Goal: Task Accomplishment & Management: Use online tool/utility

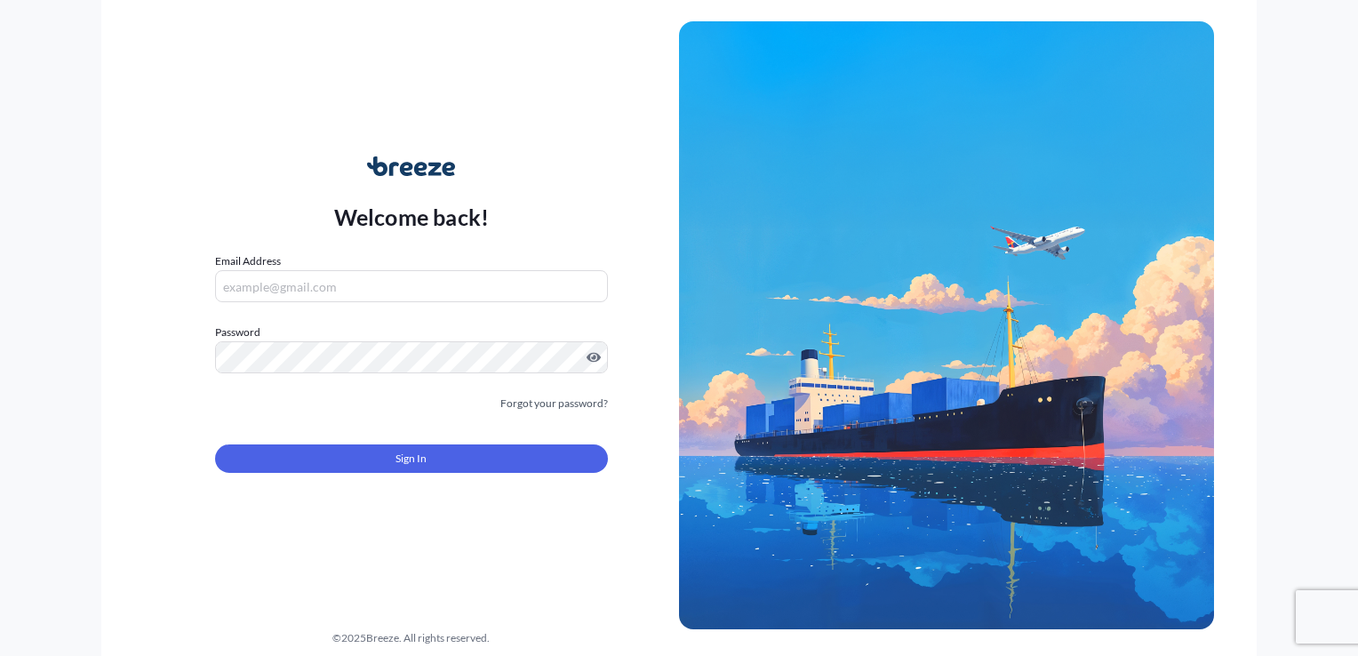
type input "[EMAIL_ADDRESS][DOMAIN_NAME]"
click at [455, 472] on button "Sign In" at bounding box center [411, 458] width 393 height 28
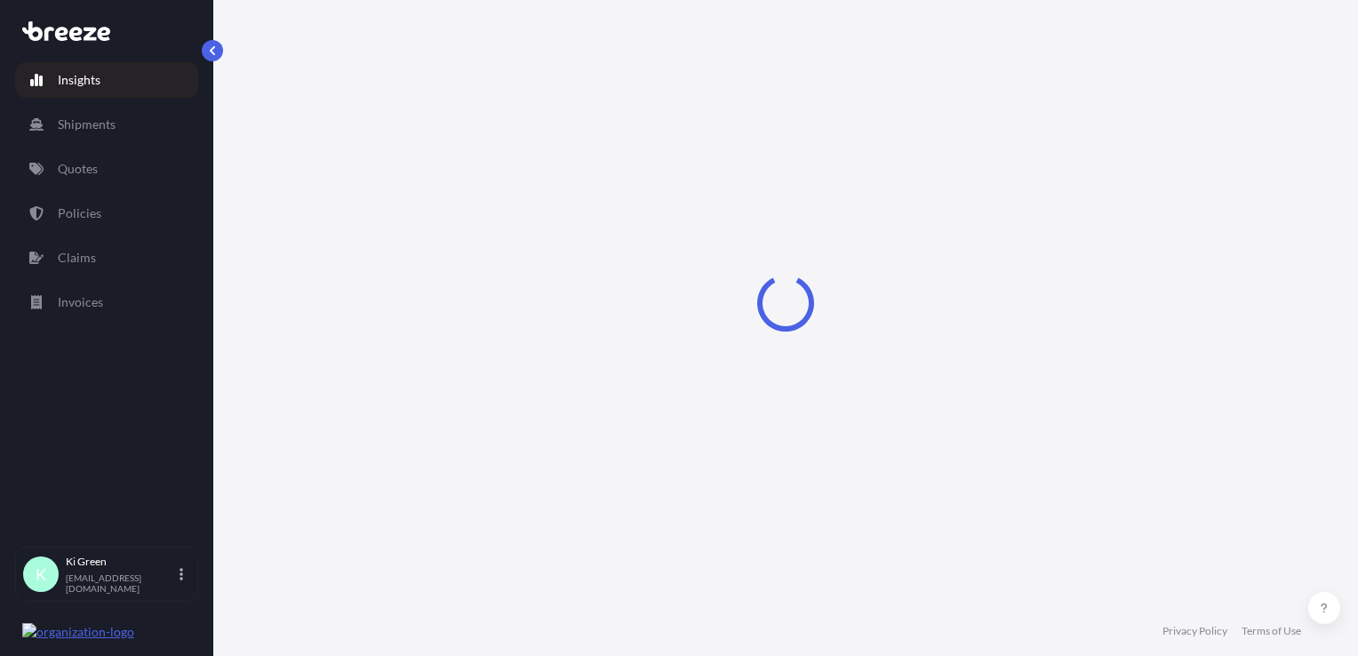
select select "2025"
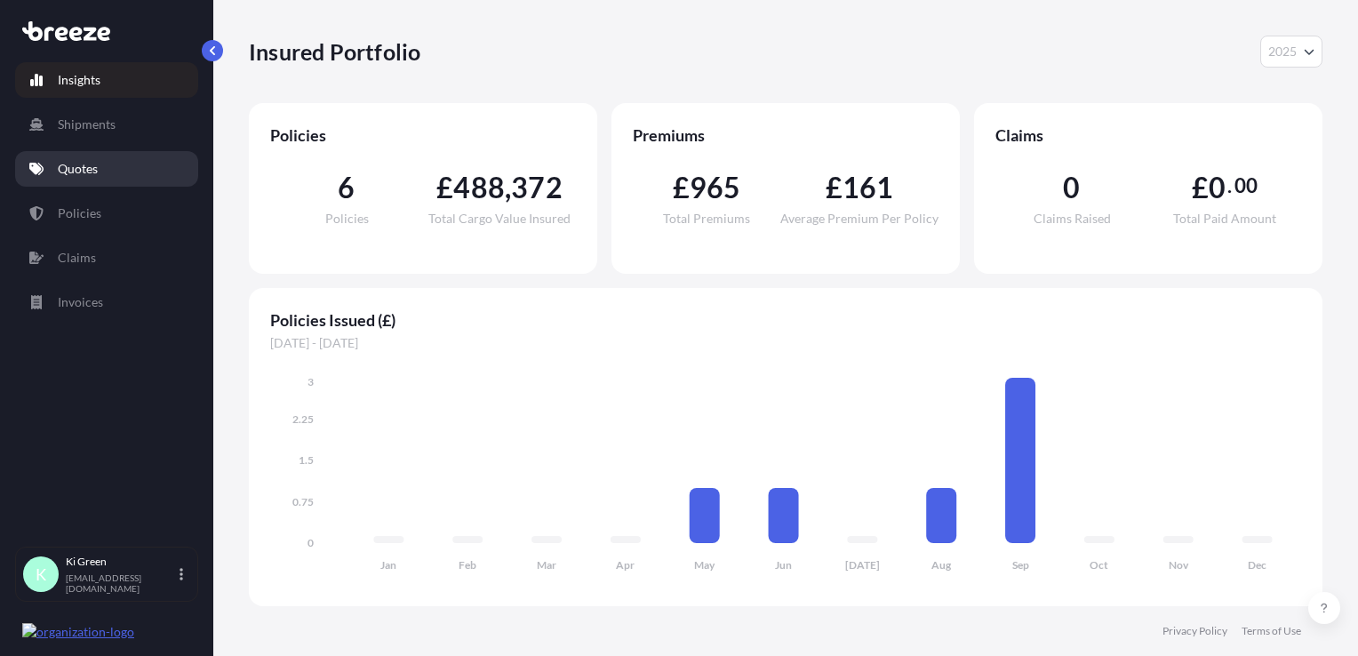
click at [92, 162] on p "Quotes" at bounding box center [78, 169] width 40 height 18
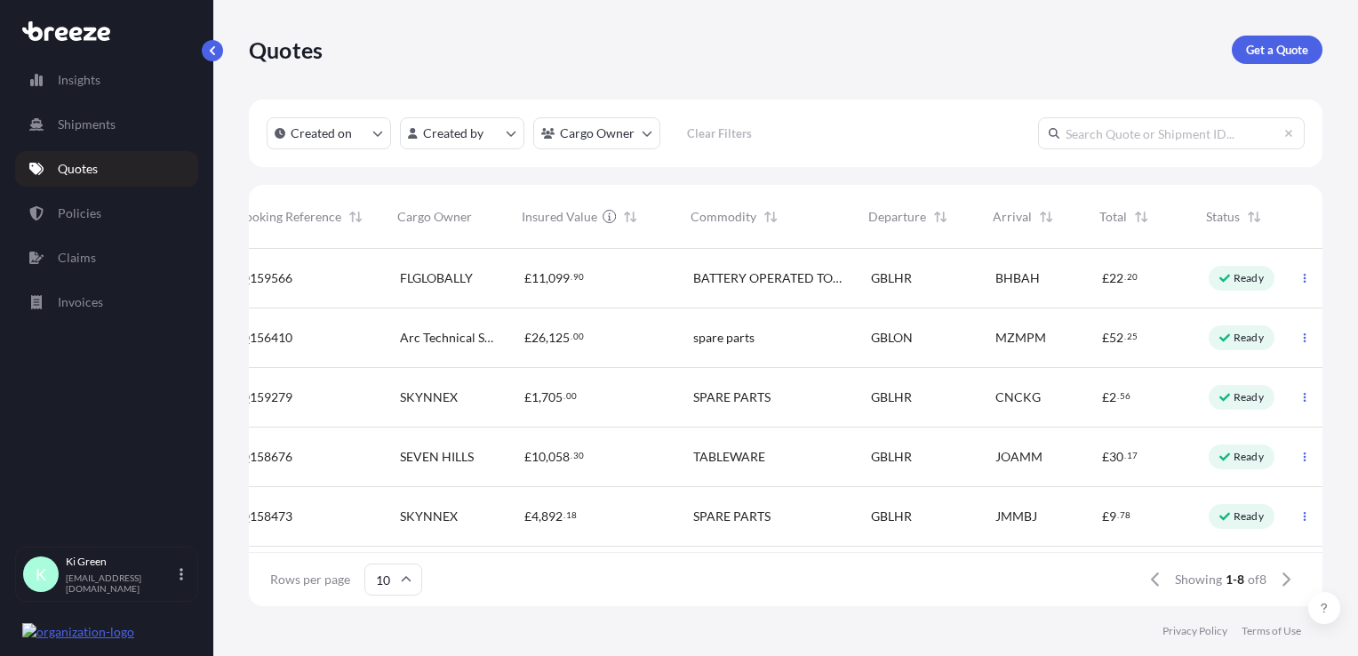
scroll to position [0, 299]
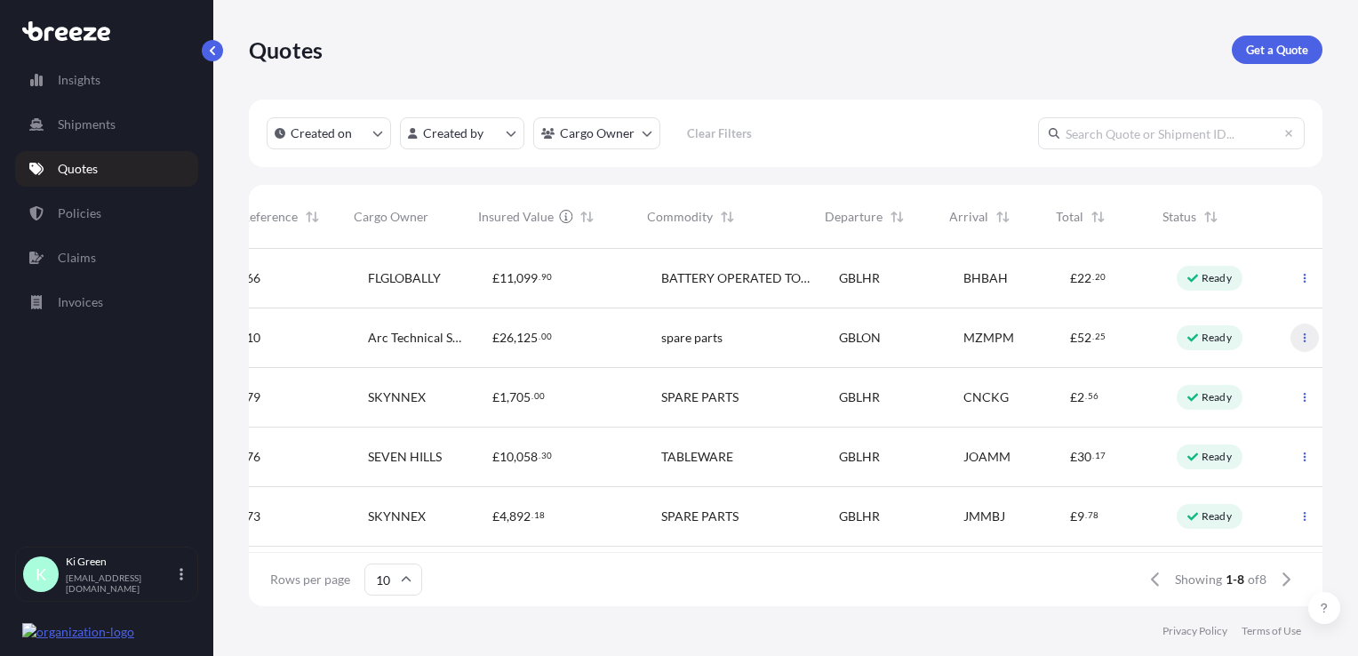
click at [1296, 337] on button "button" at bounding box center [1304, 337] width 28 height 28
click at [1248, 378] on p "Duplicate quote" at bounding box center [1220, 373] width 89 height 18
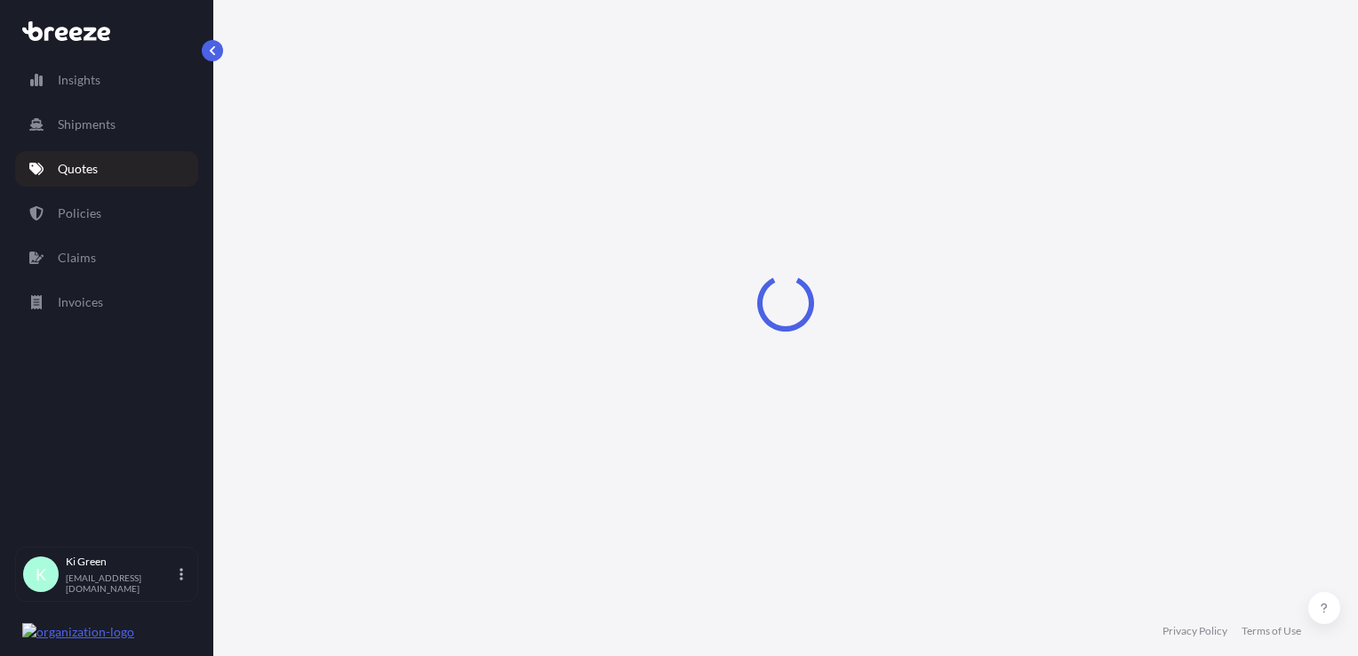
select select "Road"
select select "Sea"
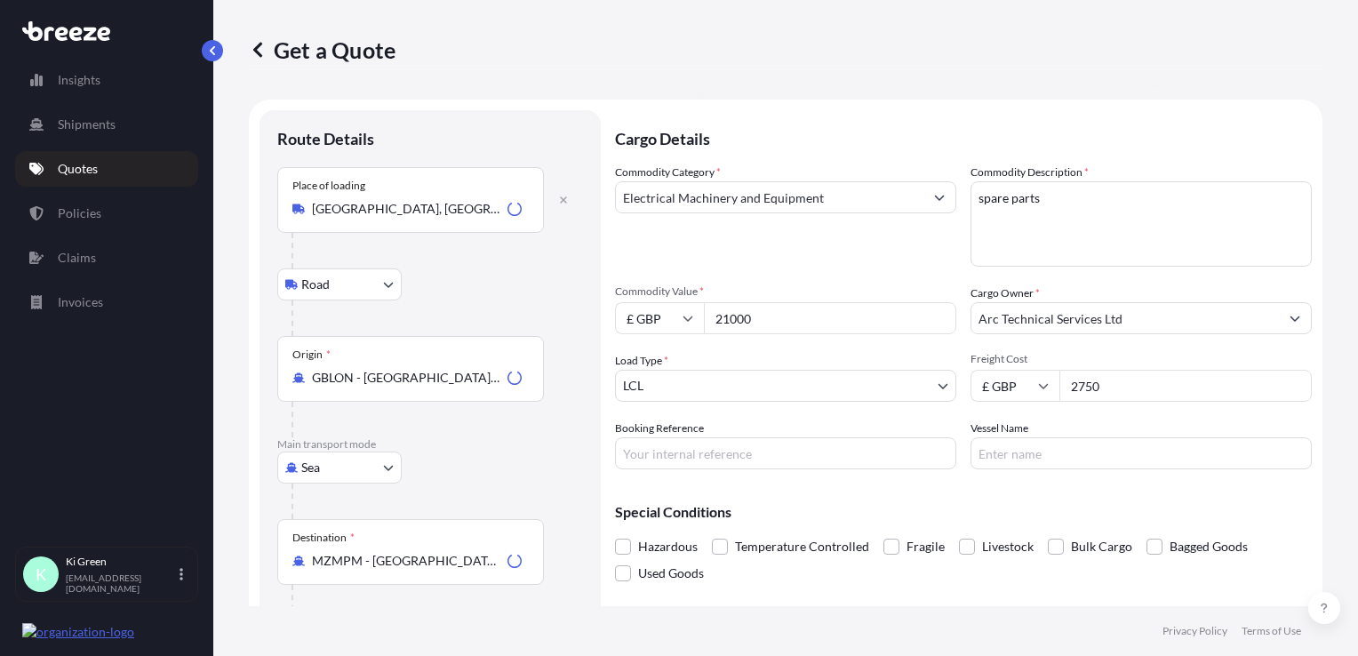
scroll to position [28, 0]
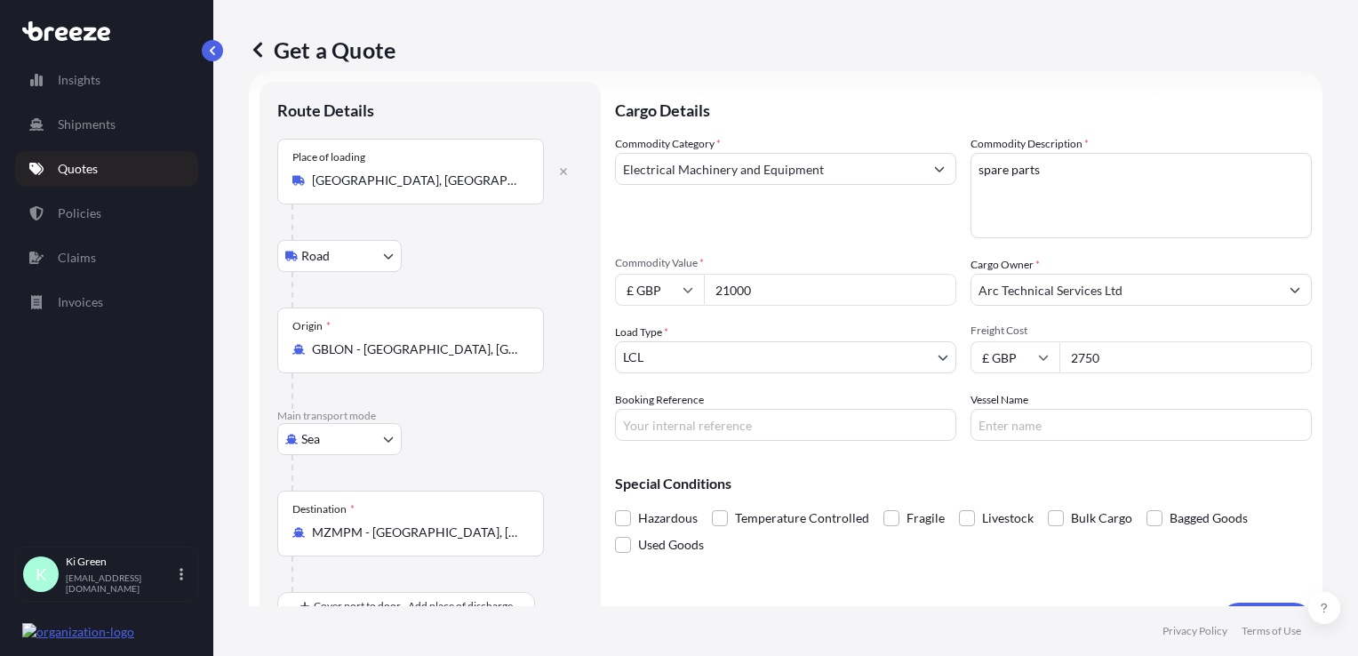
click at [689, 347] on body "Insights Shipments Quotes Policies Claims Invoices K Ki Green [EMAIL_ADDRESS][D…" at bounding box center [679, 328] width 1358 height 656
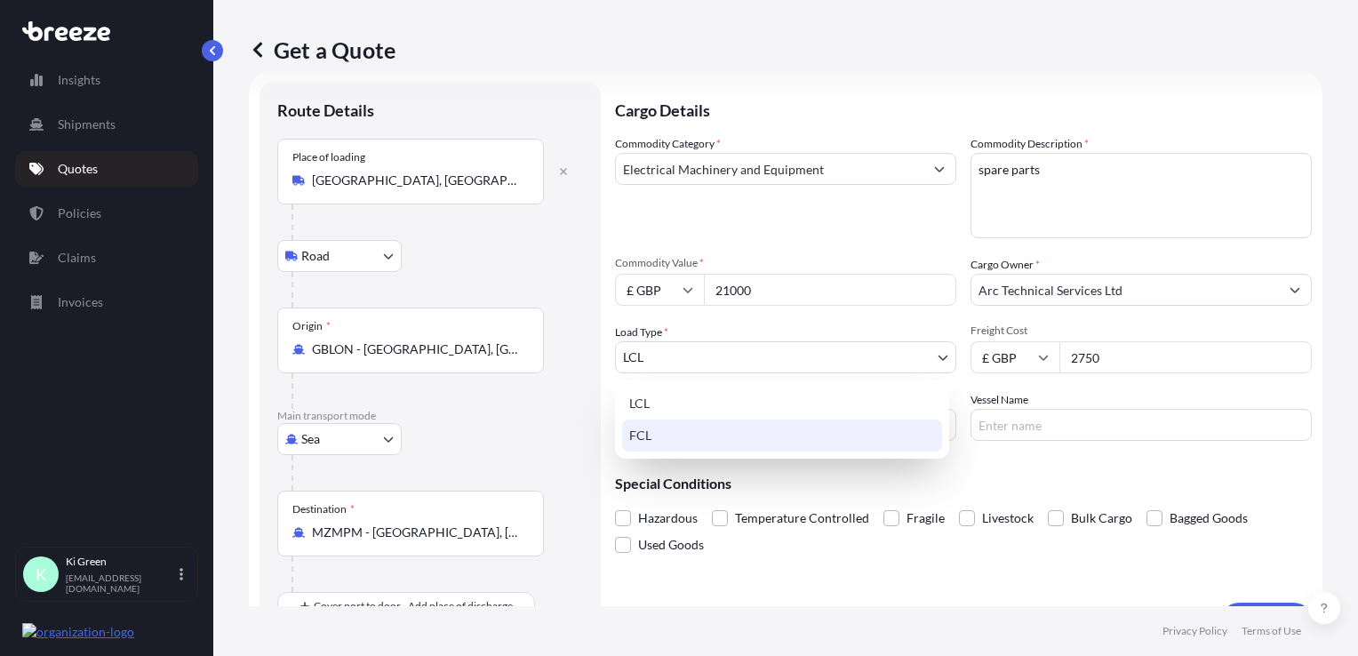
click at [673, 435] on div "FCL" at bounding box center [782, 435] width 320 height 32
select select "2"
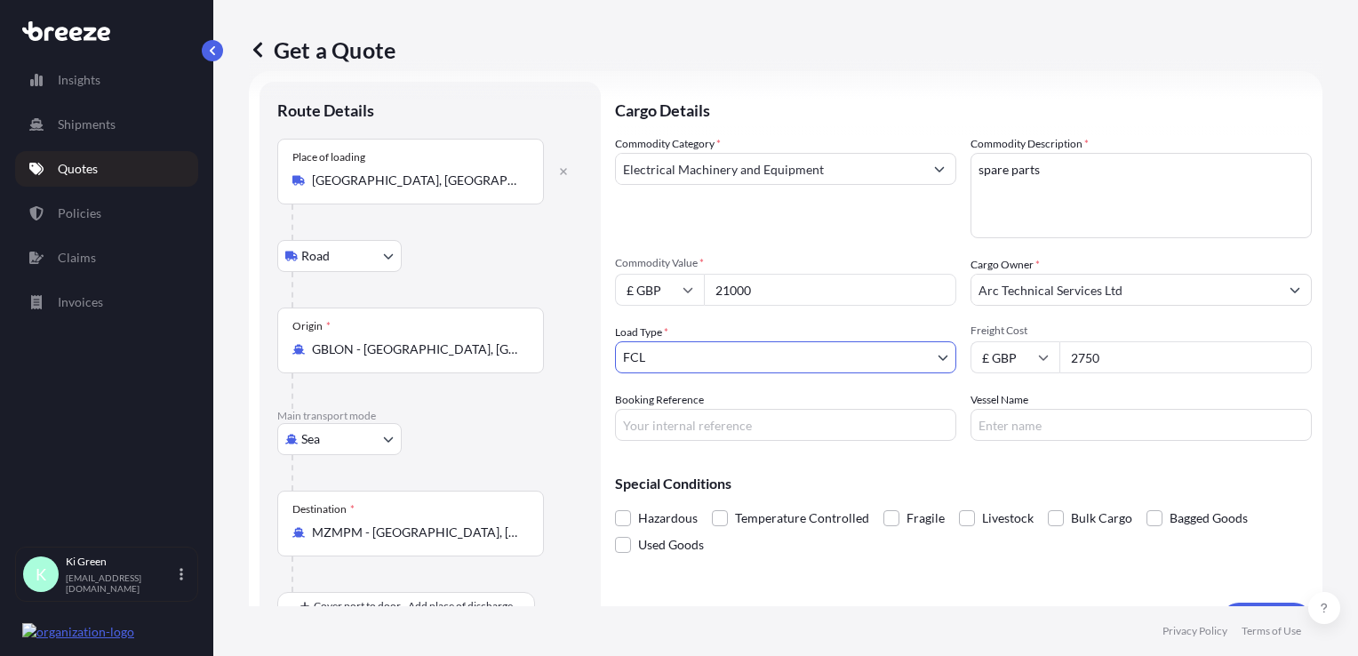
click at [763, 324] on div "Load Type * FCL" at bounding box center [785, 348] width 341 height 50
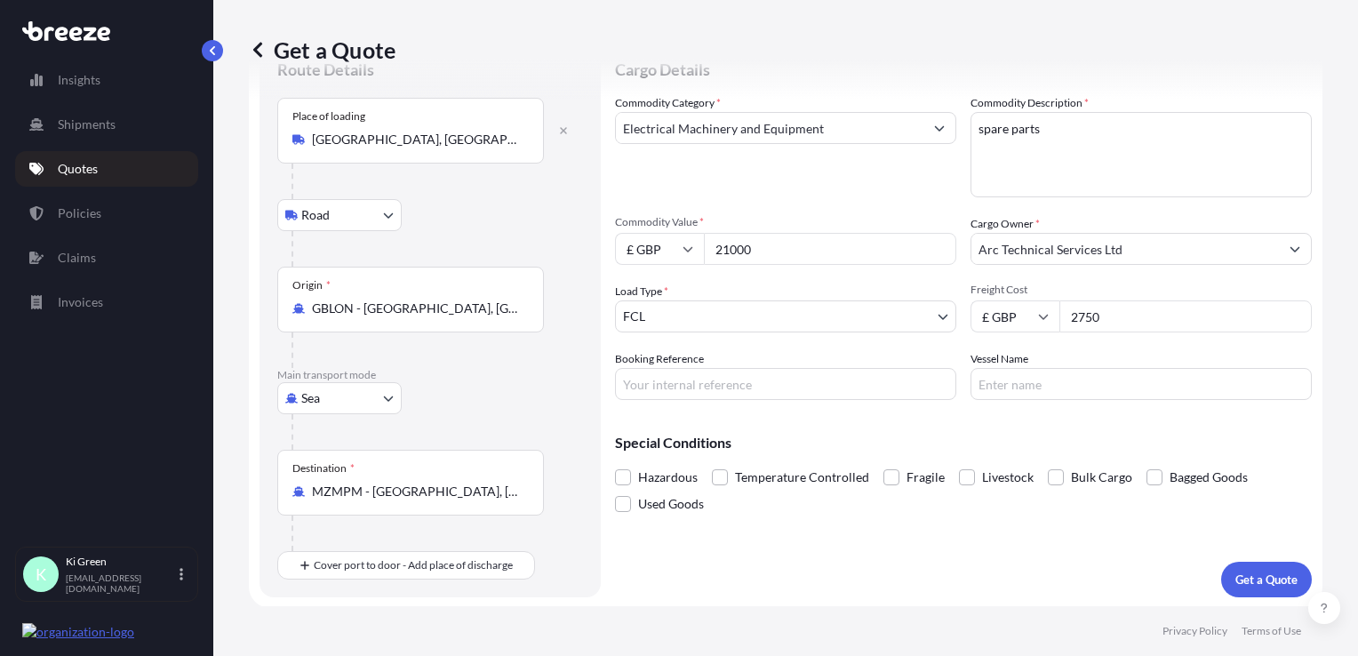
click at [737, 394] on input "Booking Reference" at bounding box center [785, 384] width 341 height 32
type input "Q159744"
click at [1090, 374] on input "Vessel Name" at bounding box center [1140, 384] width 341 height 32
click at [1119, 345] on div "Commodity Category * Electrical Machinery and Equipment Commodity Description *…" at bounding box center [963, 247] width 697 height 306
click at [1138, 303] on input "2750" at bounding box center [1185, 316] width 252 height 32
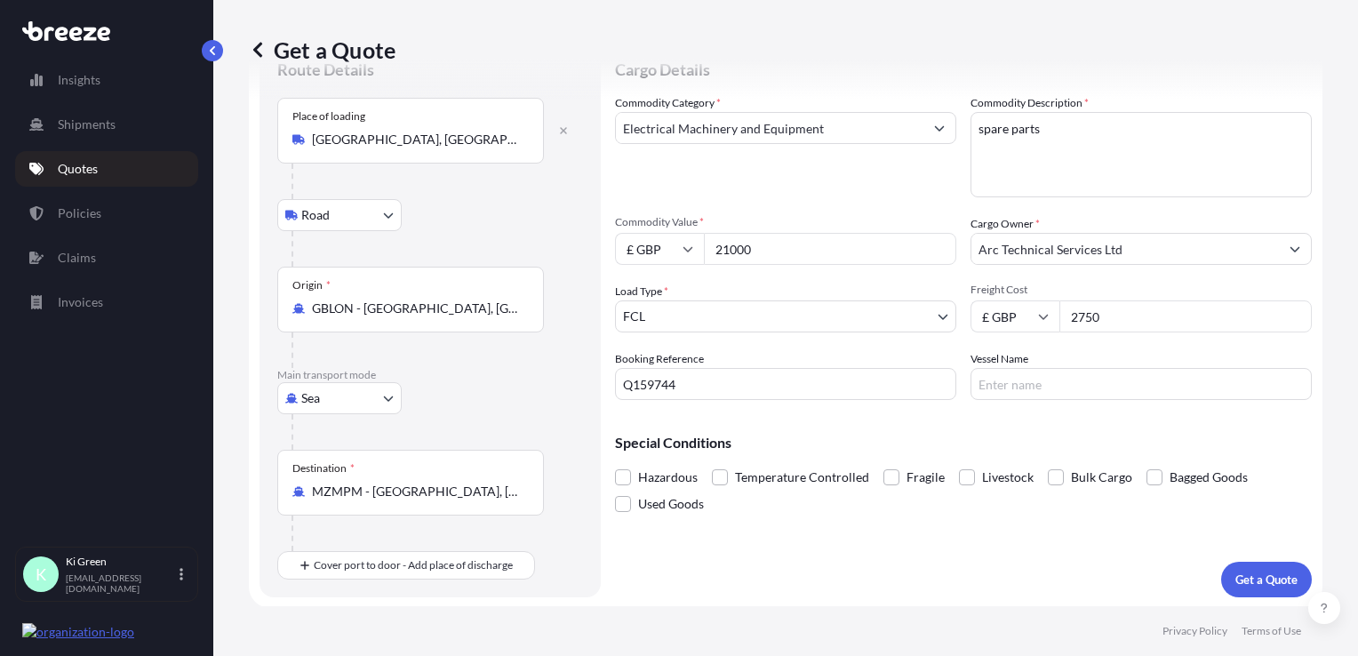
click at [1138, 303] on input "2750" at bounding box center [1185, 316] width 252 height 32
type input "3775"
click at [1127, 439] on p "Special Conditions" at bounding box center [963, 442] width 697 height 14
click at [1245, 580] on p "Get a Quote" at bounding box center [1266, 579] width 62 height 18
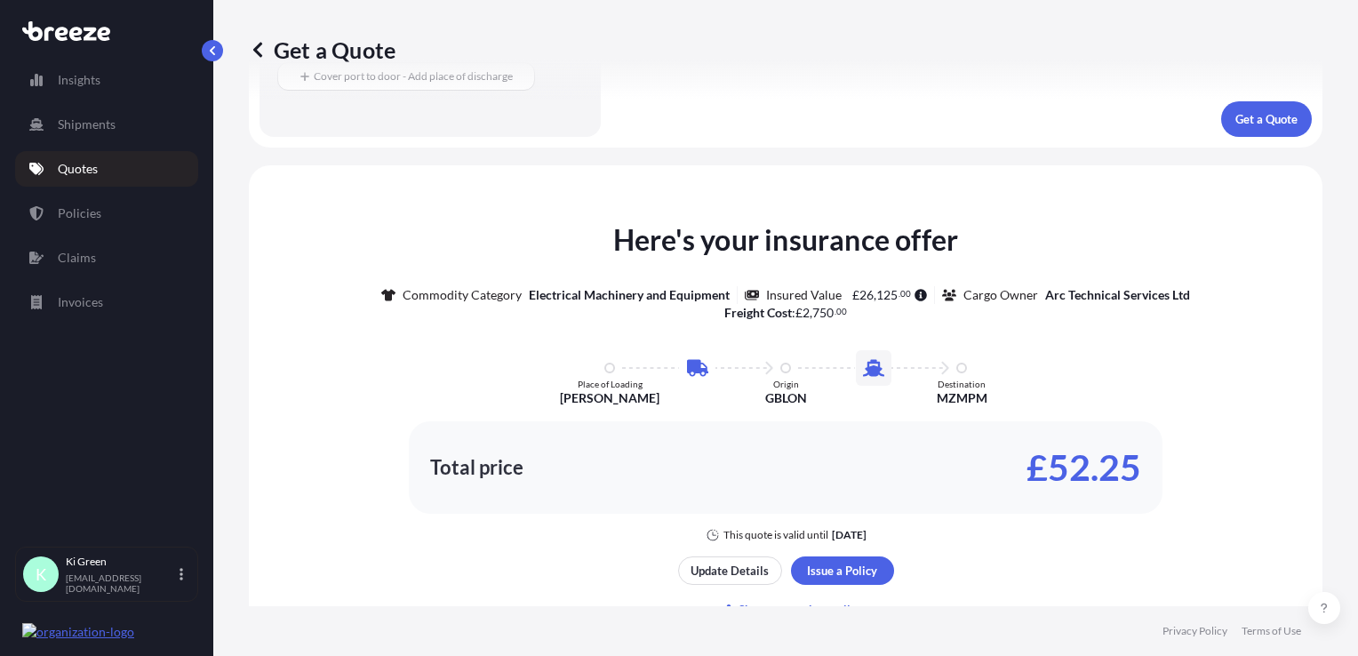
scroll to position [634, 0]
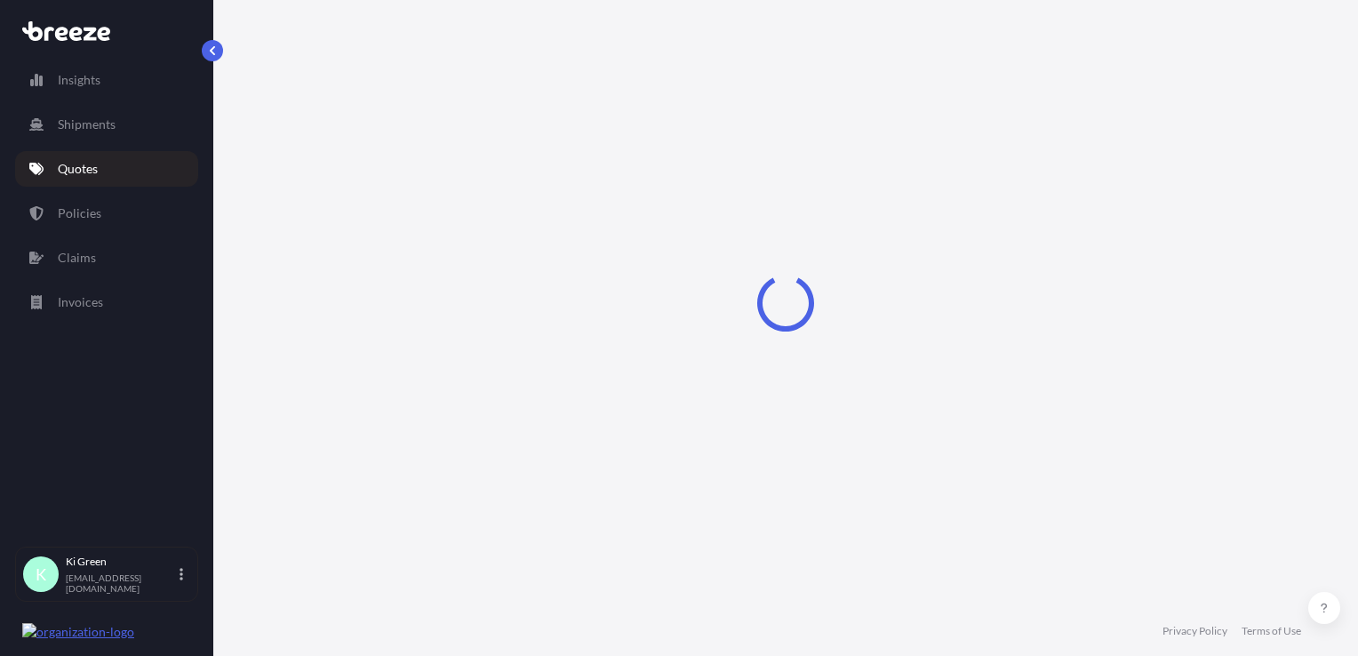
select select "Road"
select select "Sea"
select select "2"
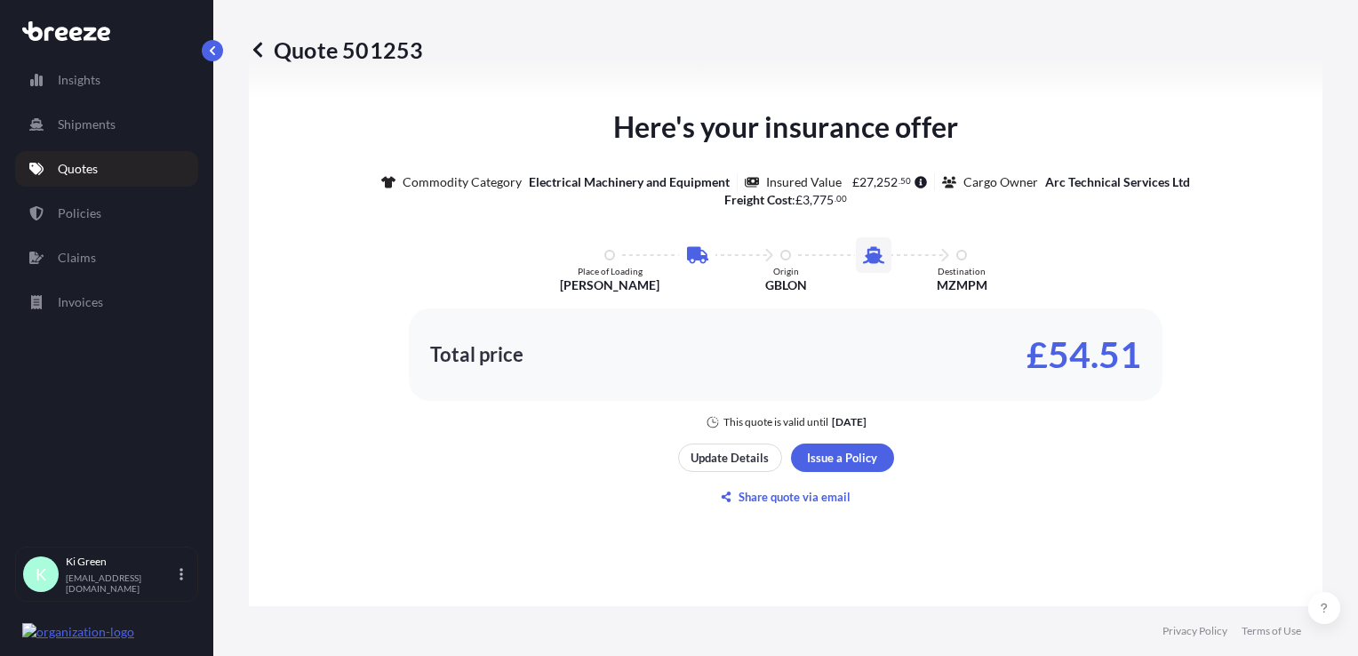
scroll to position [960, 0]
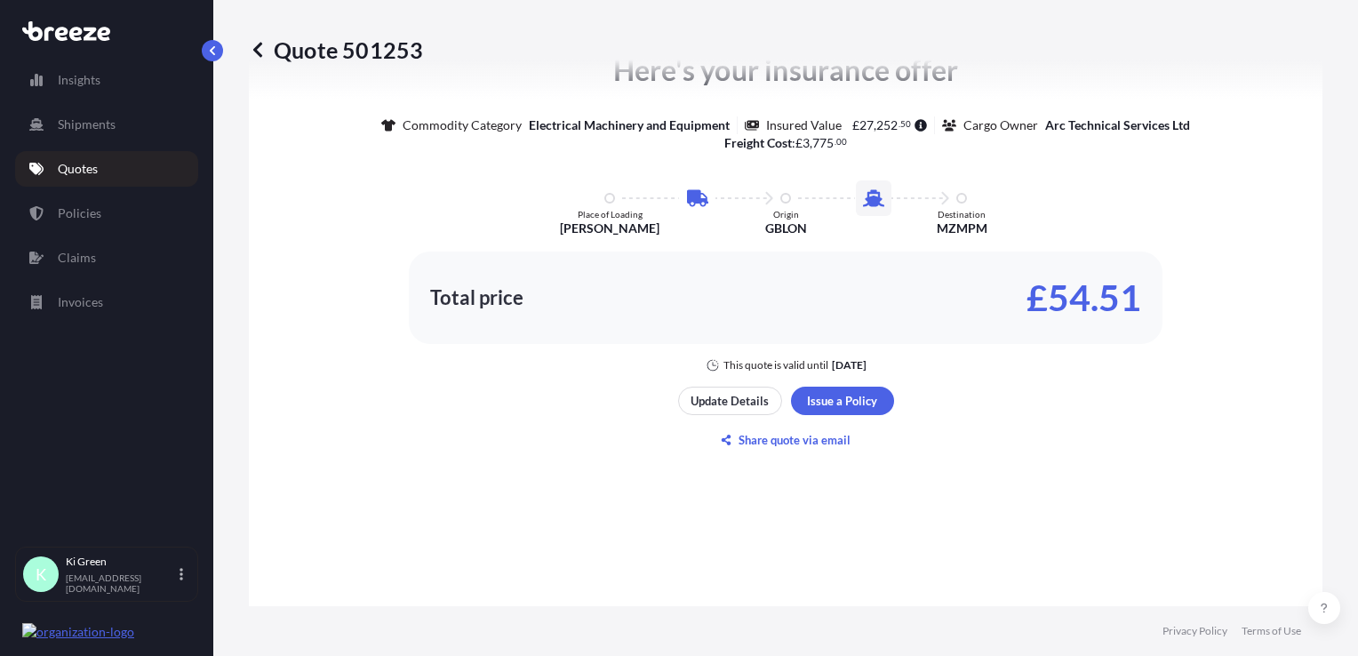
click at [749, 446] on p "Share quote via email" at bounding box center [794, 440] width 112 height 18
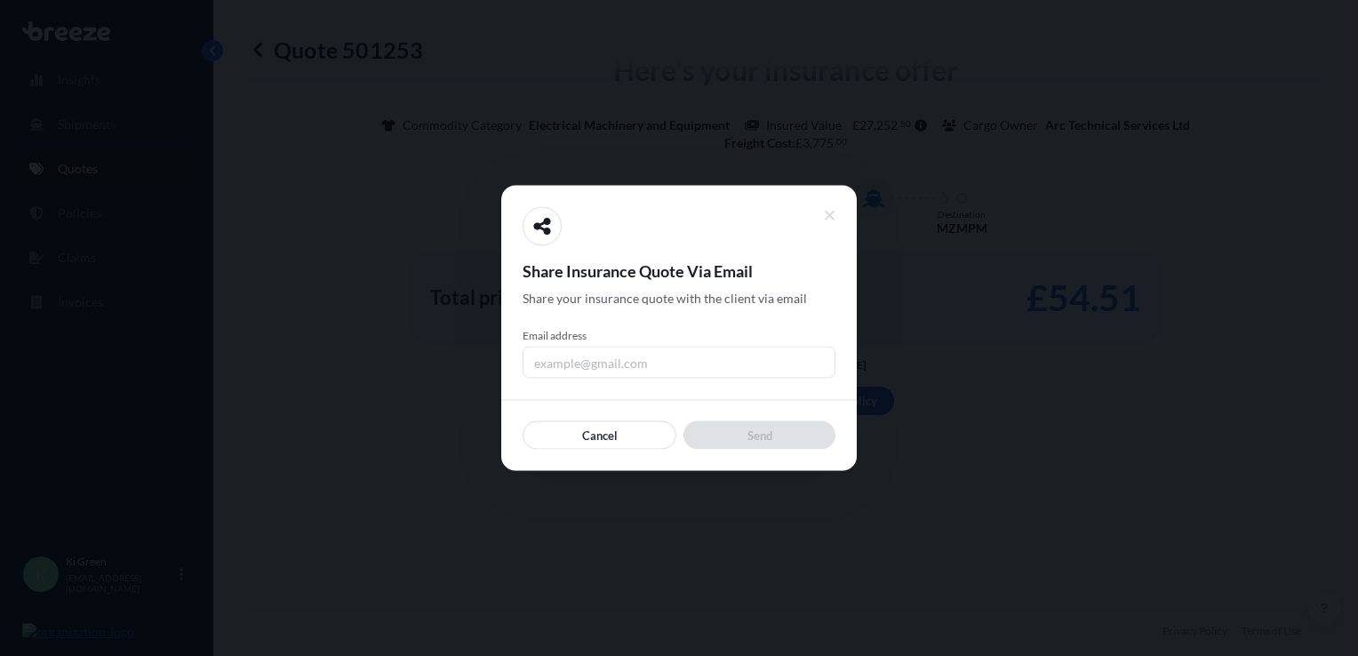
drag, startPoint x: 612, startPoint y: 354, endPoint x: 617, endPoint y: 365, distance: 12.7
click at [612, 354] on input "Email address" at bounding box center [678, 362] width 313 height 32
type input "[EMAIL_ADDRESS][DOMAIN_NAME]"
